Goal: Use online tool/utility: Utilize a website feature to perform a specific function

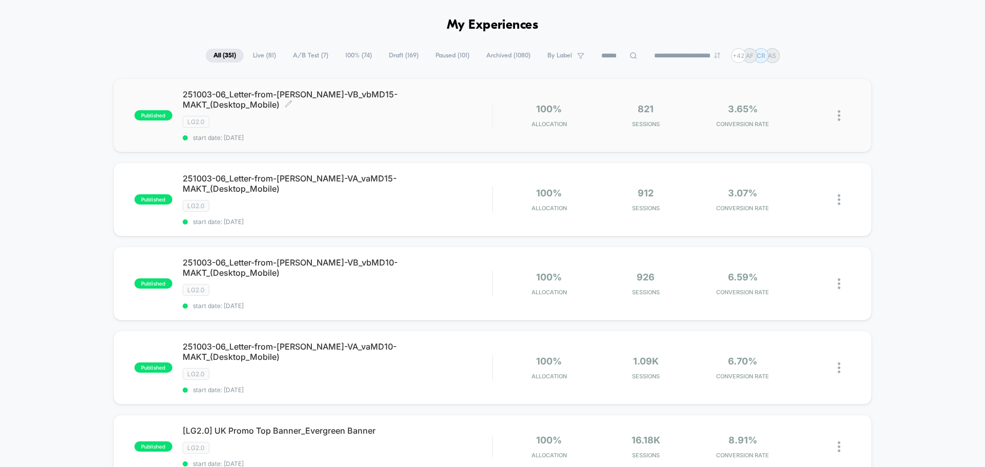
scroll to position [51, 0]
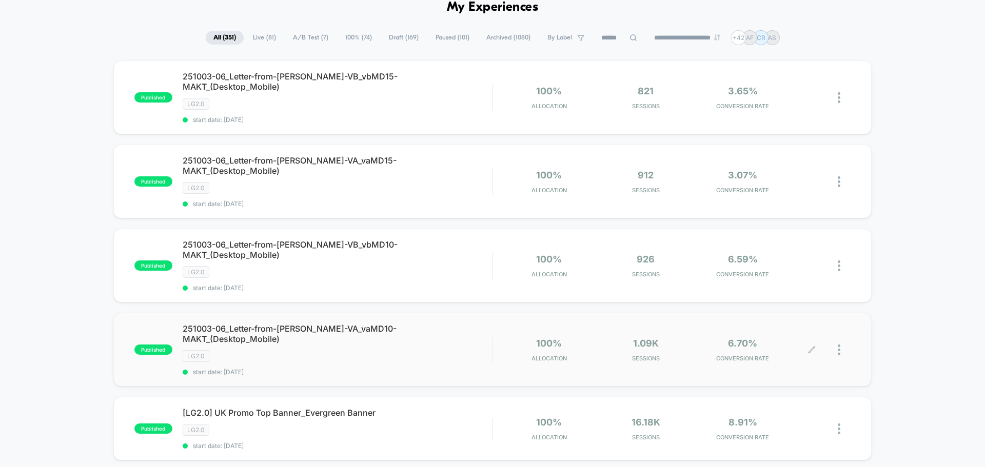
click at [499, 338] on div "100% Allocation 1.09k Sessions 6.70% CONVERSION RATE" at bounding box center [672, 350] width 358 height 24
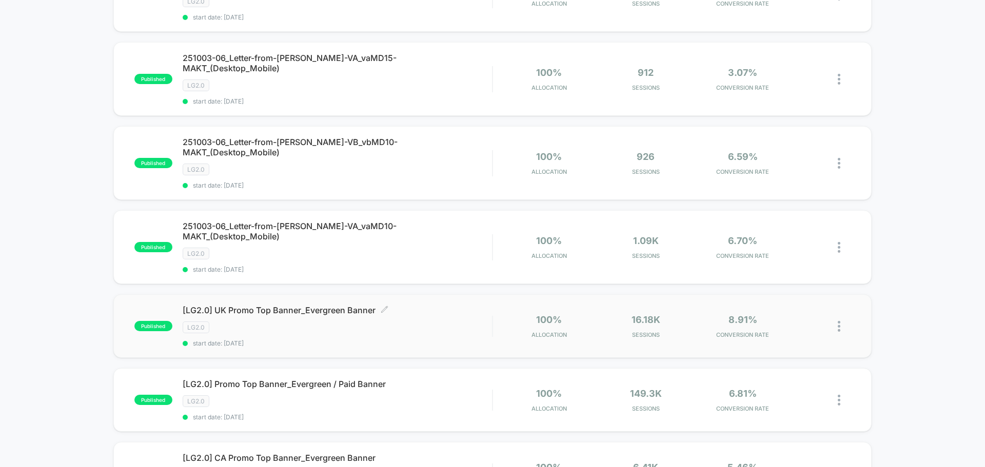
scroll to position [51, 0]
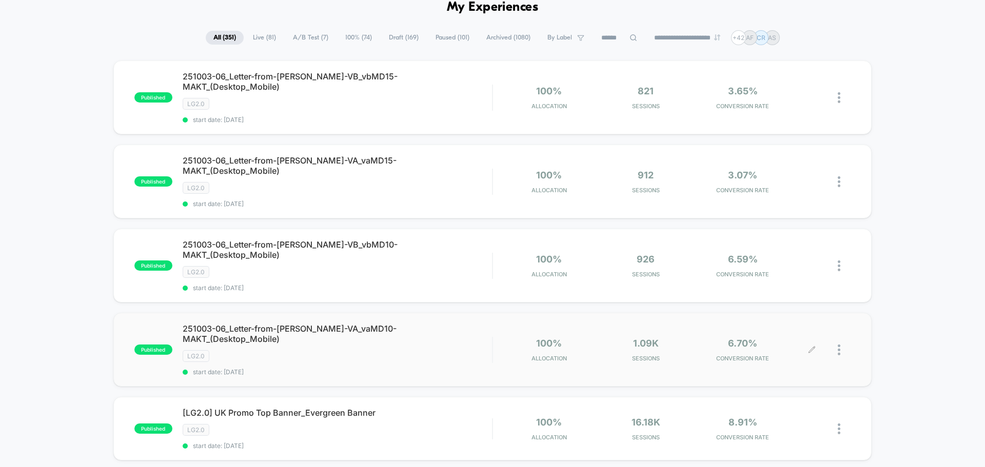
click at [814, 347] on icon at bounding box center [811, 350] width 6 height 6
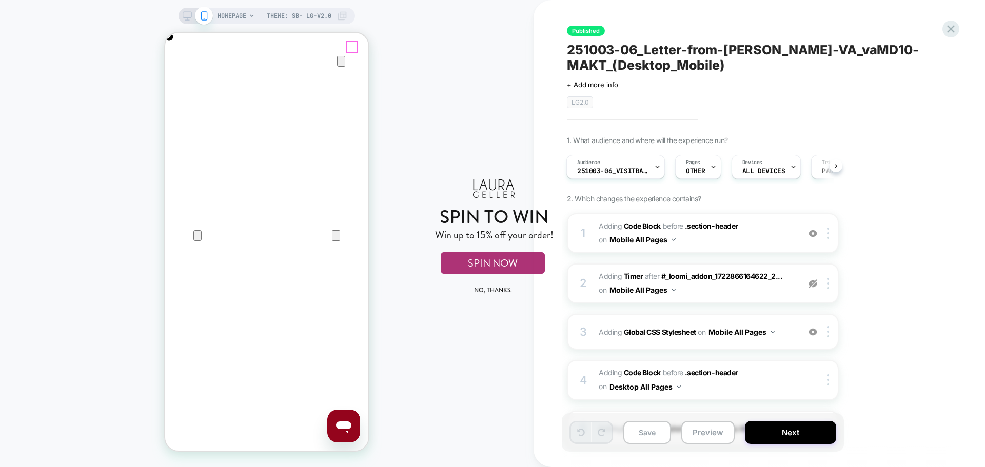
click at [182, 76] on icon "Close" at bounding box center [175, 82] width 12 height 12
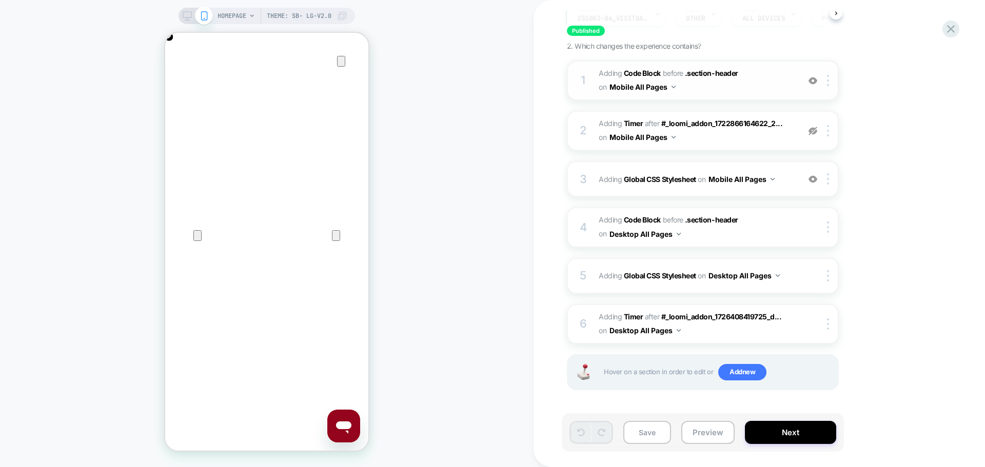
scroll to position [50, 0]
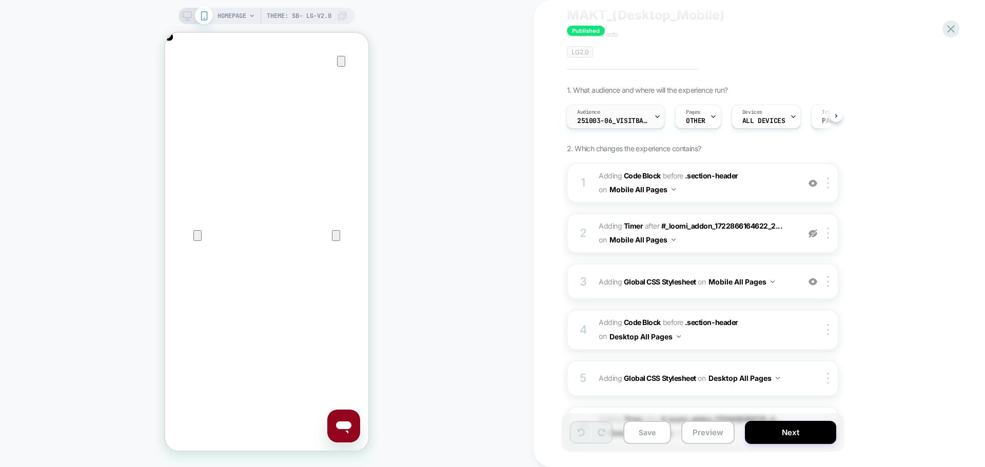
click at [633, 119] on span "251003-06_VisitBanner_vaMD10-MAKT" at bounding box center [613, 120] width 72 height 7
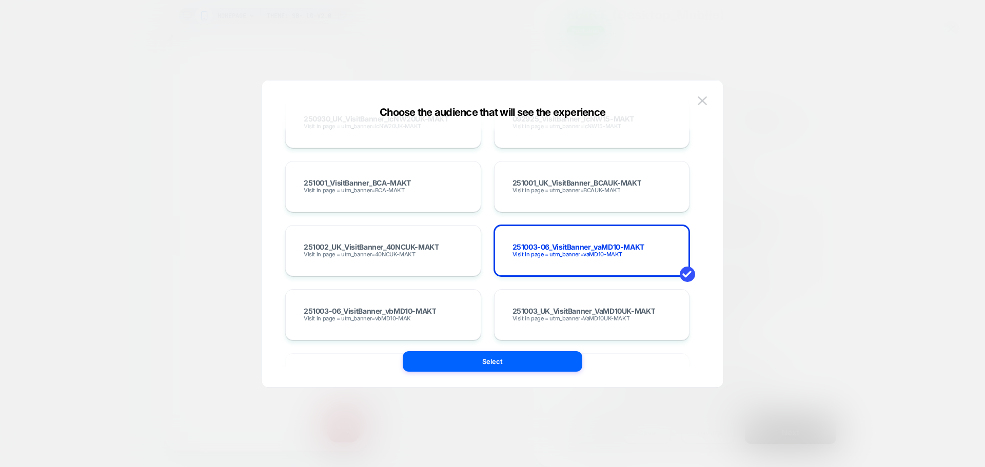
scroll to position [0, 203]
